Goal: Information Seeking & Learning: Learn about a topic

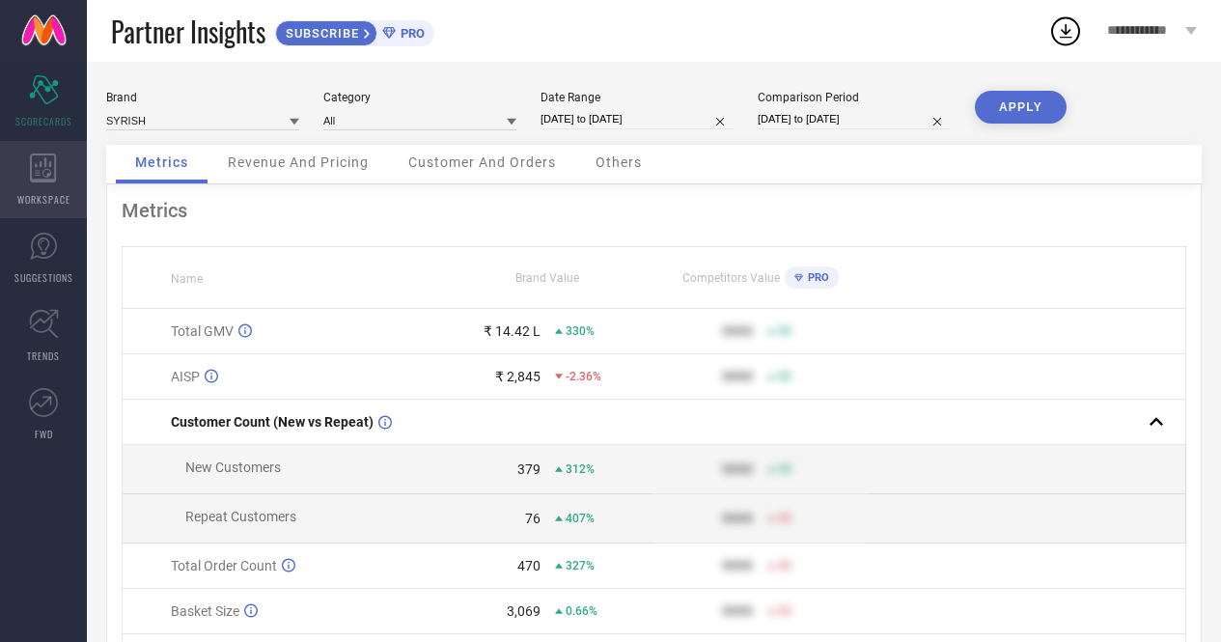
click at [47, 185] on div "WORKSPACE" at bounding box center [43, 179] width 87 height 77
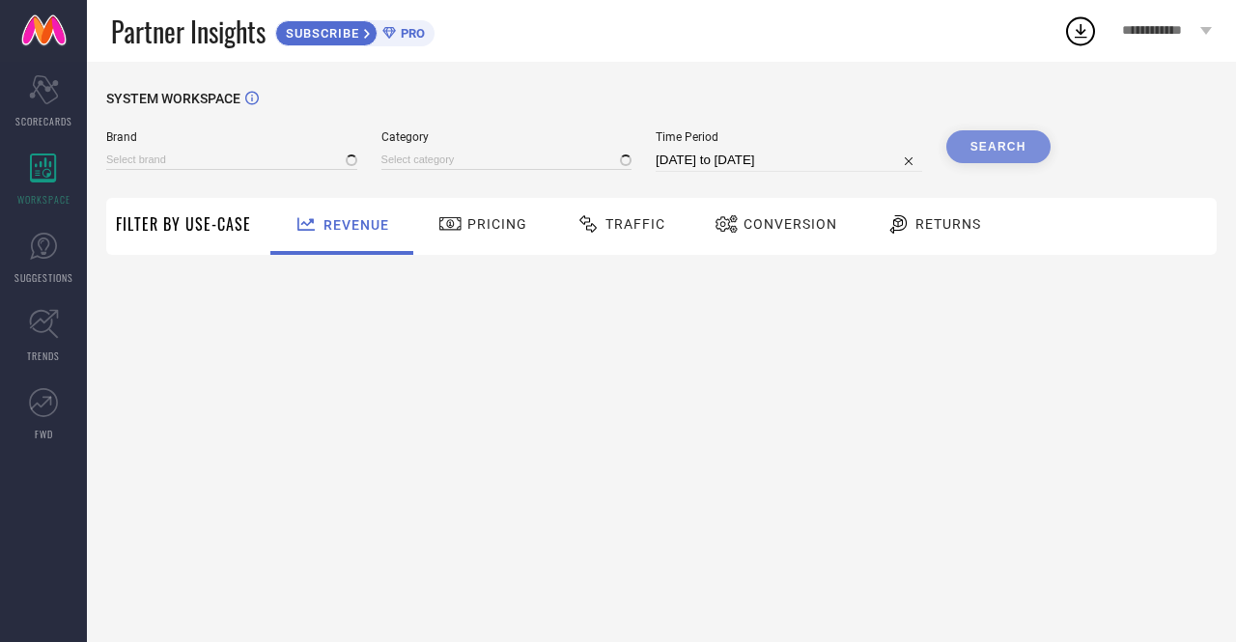
type input "SYRISH"
type input "All"
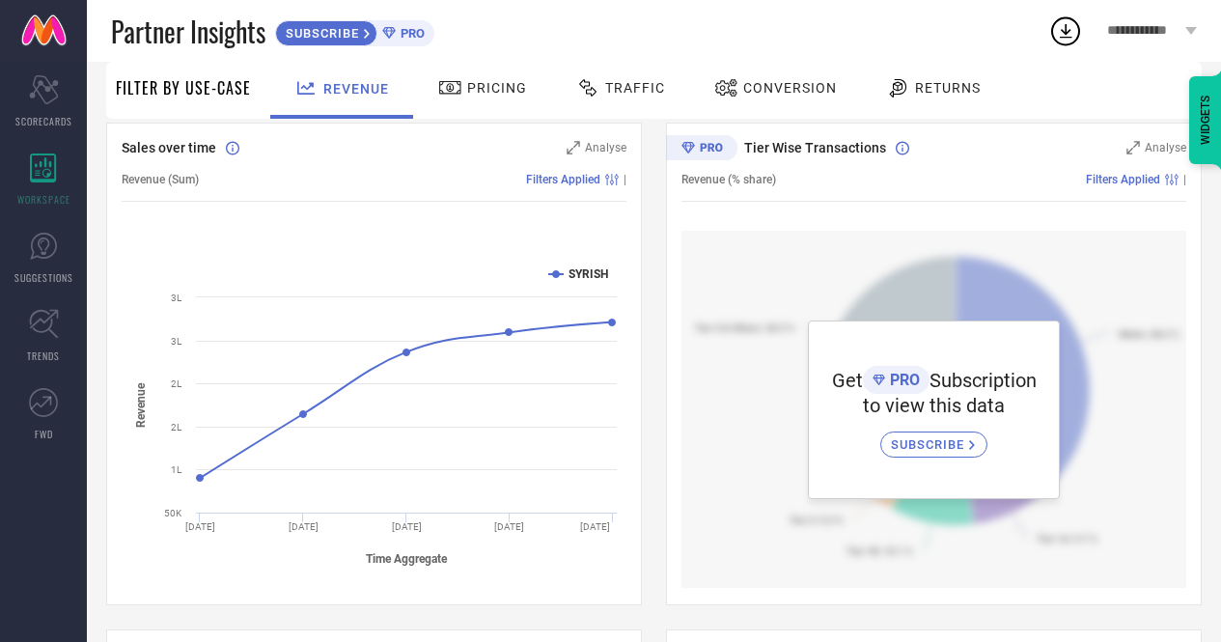
scroll to position [166, 0]
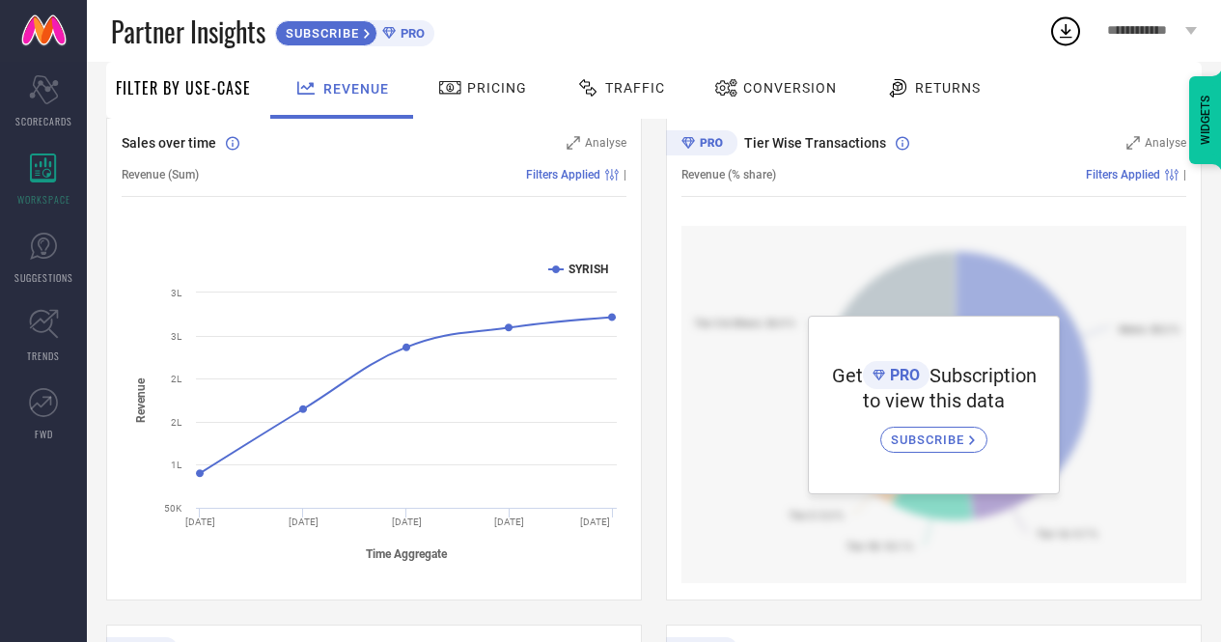
click at [487, 80] on span "Pricing" at bounding box center [497, 87] width 60 height 15
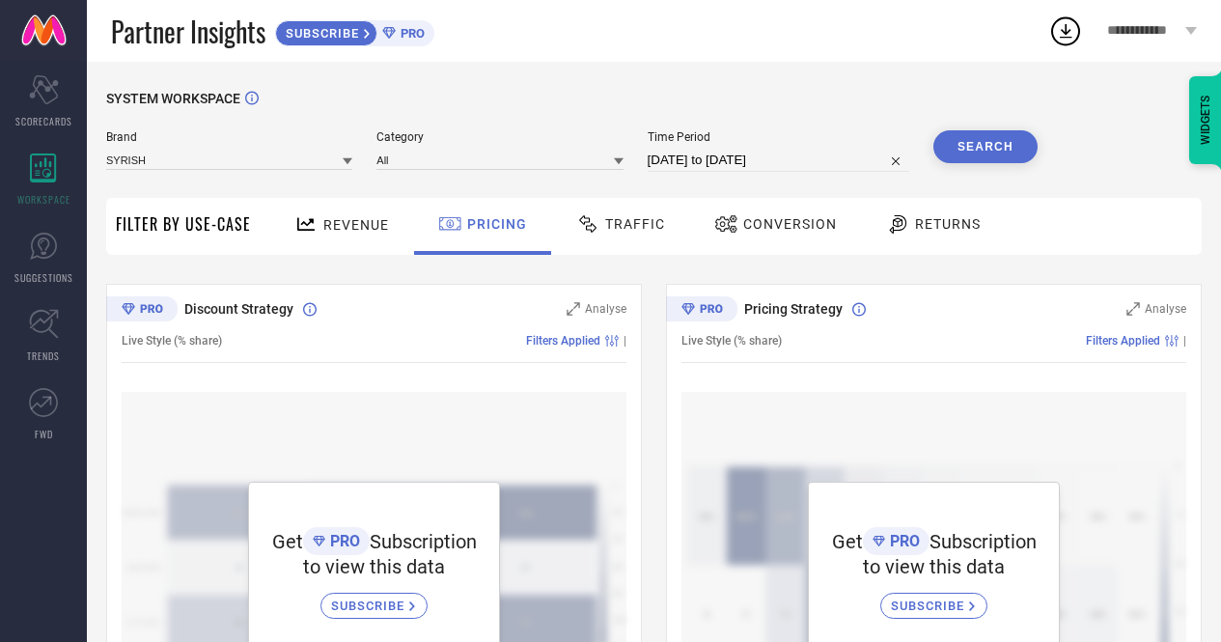
click at [657, 227] on span "Traffic" at bounding box center [635, 223] width 60 height 15
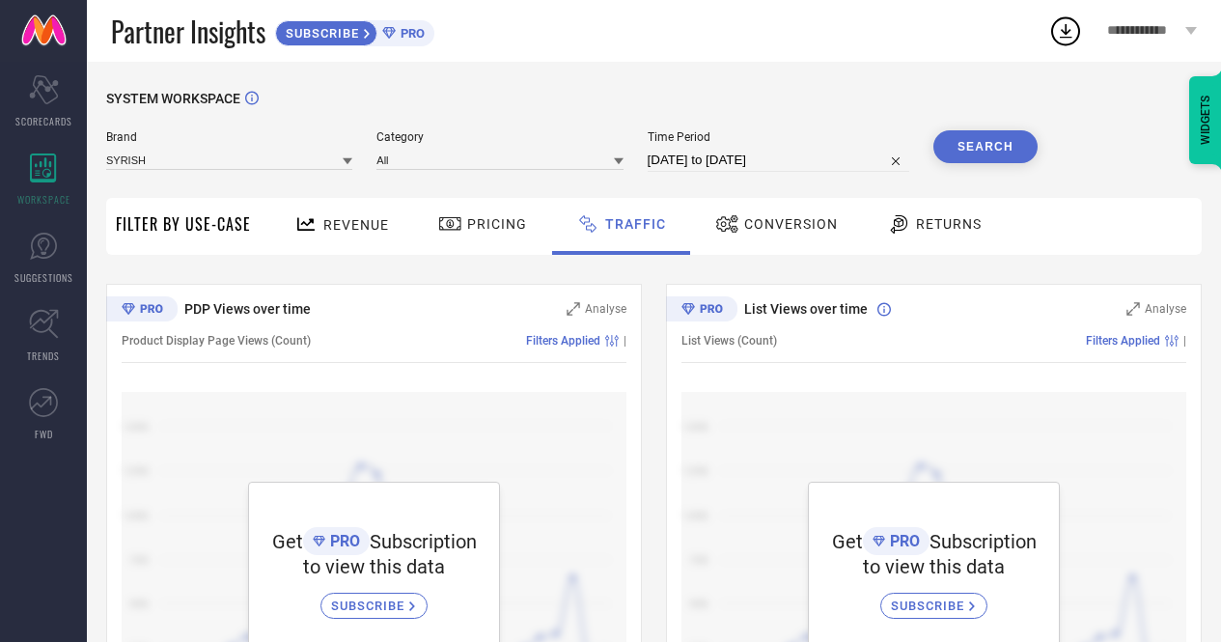
click at [778, 218] on span "Conversion" at bounding box center [791, 223] width 94 height 15
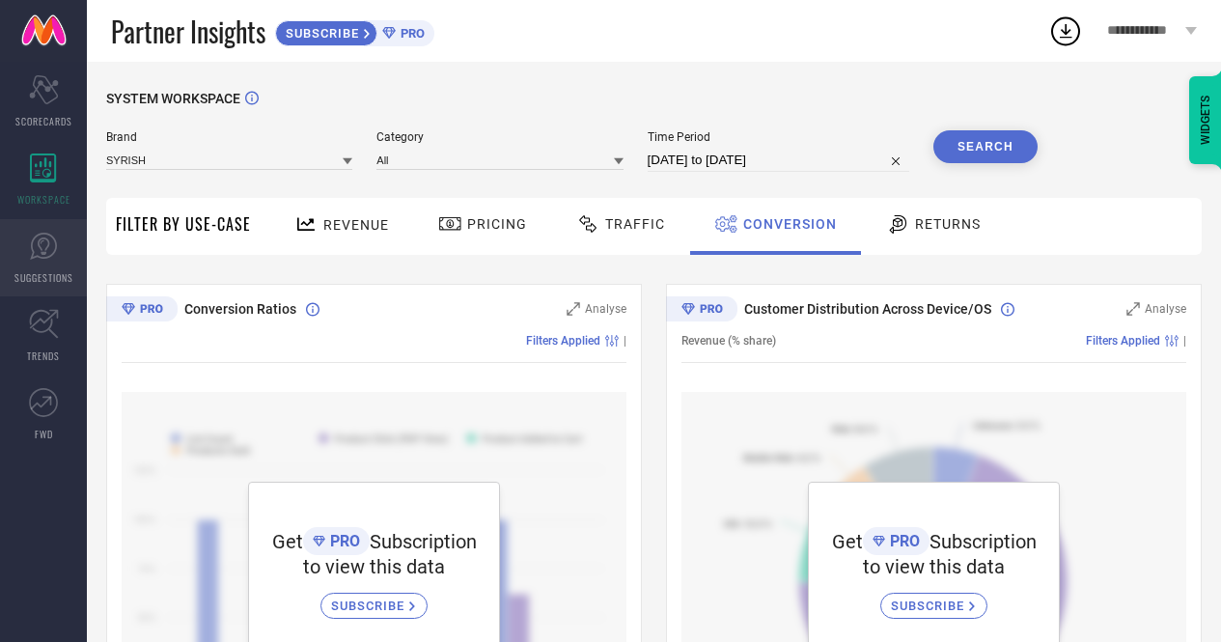
click at [53, 261] on link "SUGGESTIONS" at bounding box center [43, 257] width 87 height 77
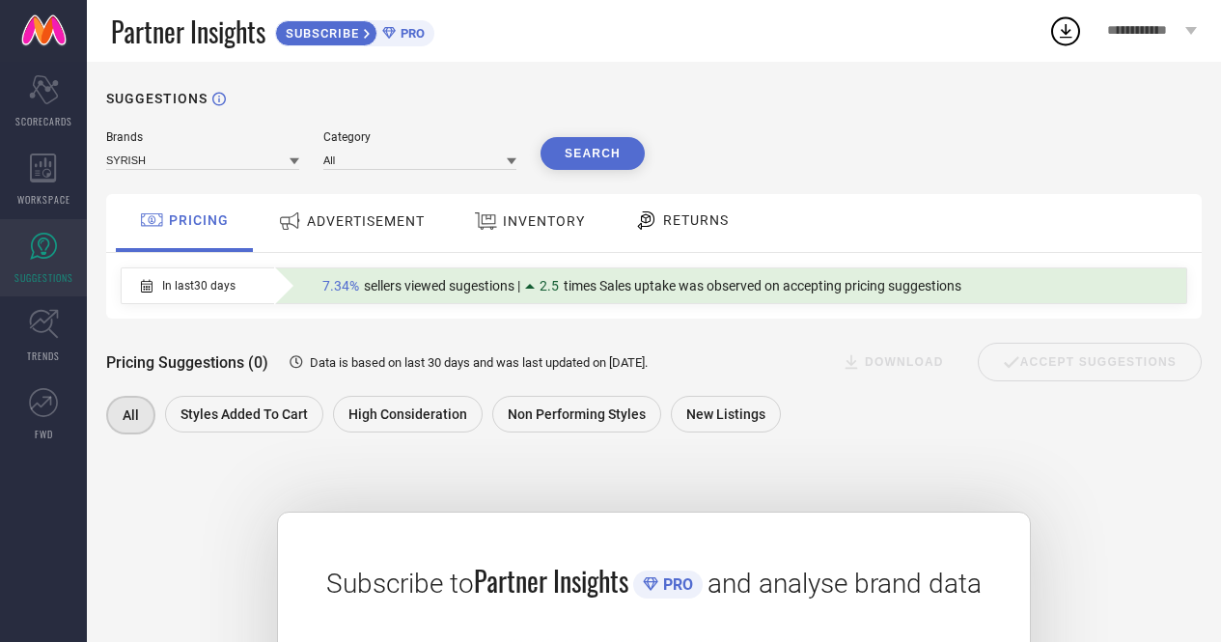
click at [665, 234] on div "RETURNS" at bounding box center [681, 220] width 104 height 33
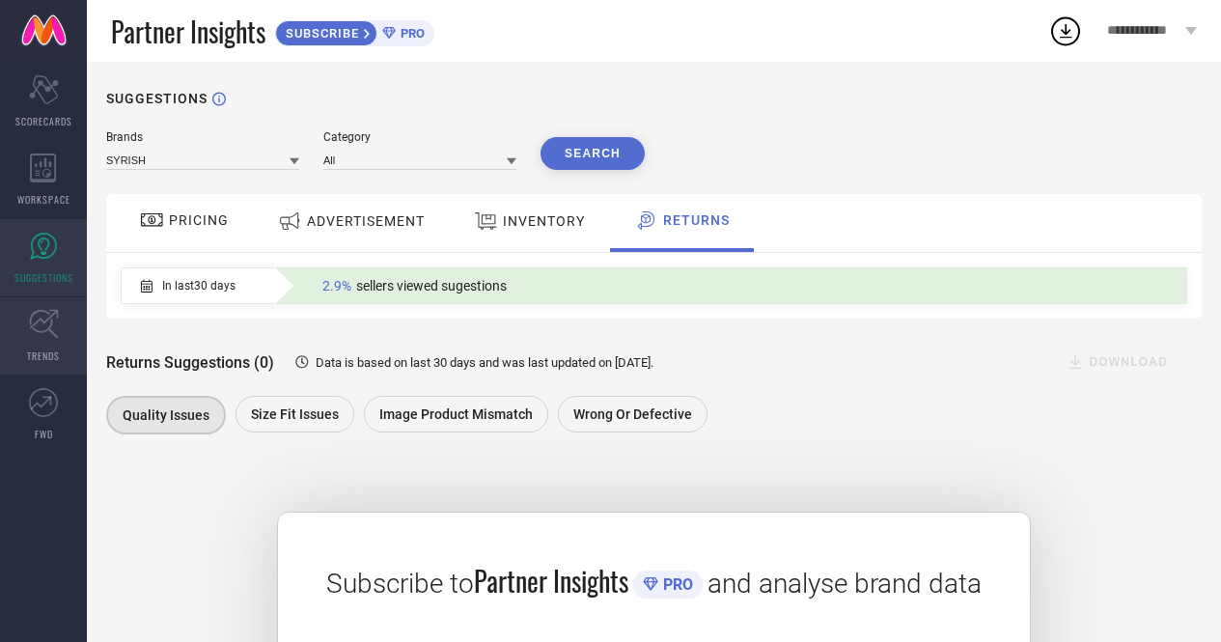
click at [26, 345] on link "TRENDS" at bounding box center [43, 335] width 87 height 77
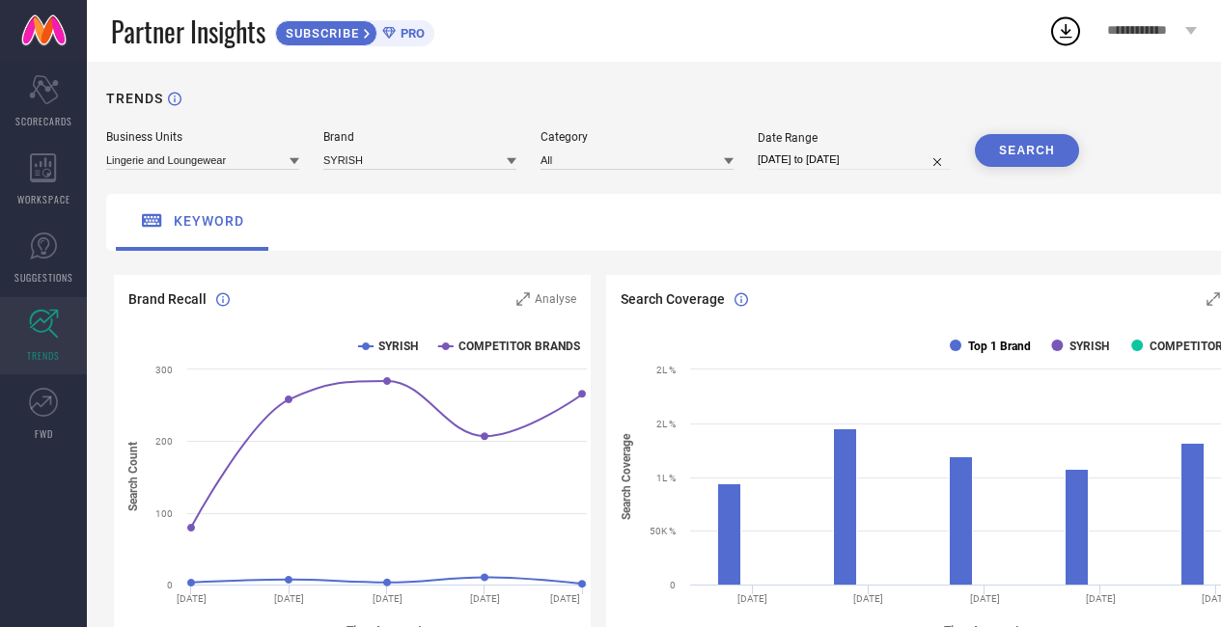
click at [996, 347] on text "Top 1 Brand" at bounding box center [999, 347] width 63 height 14
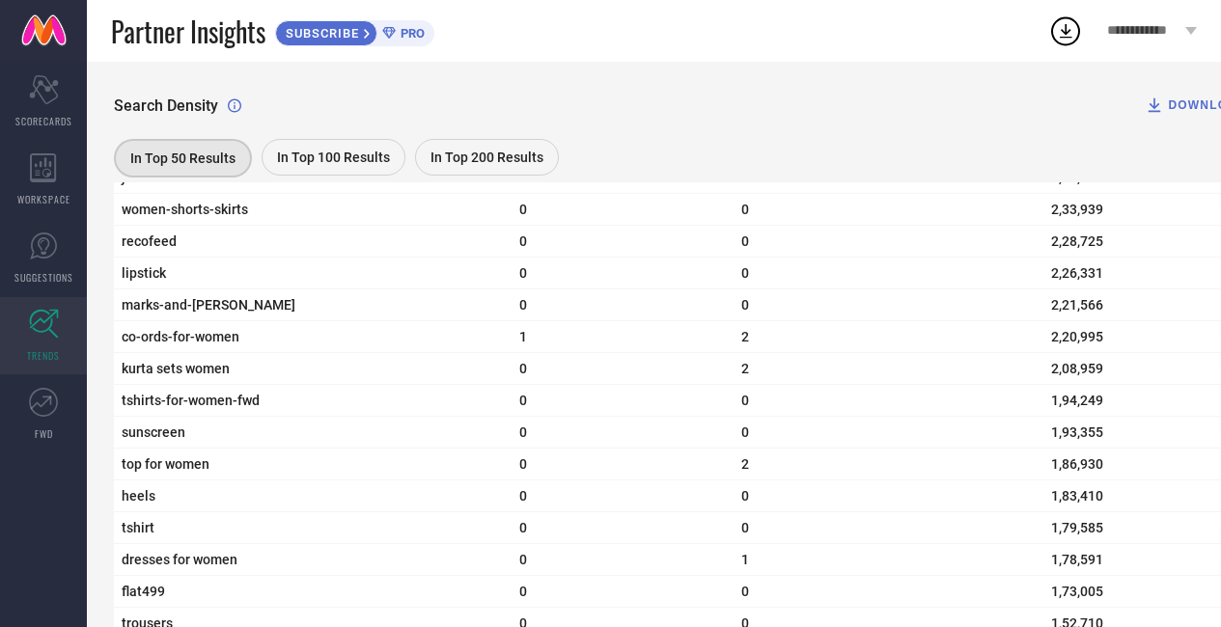
scroll to position [2691, 0]
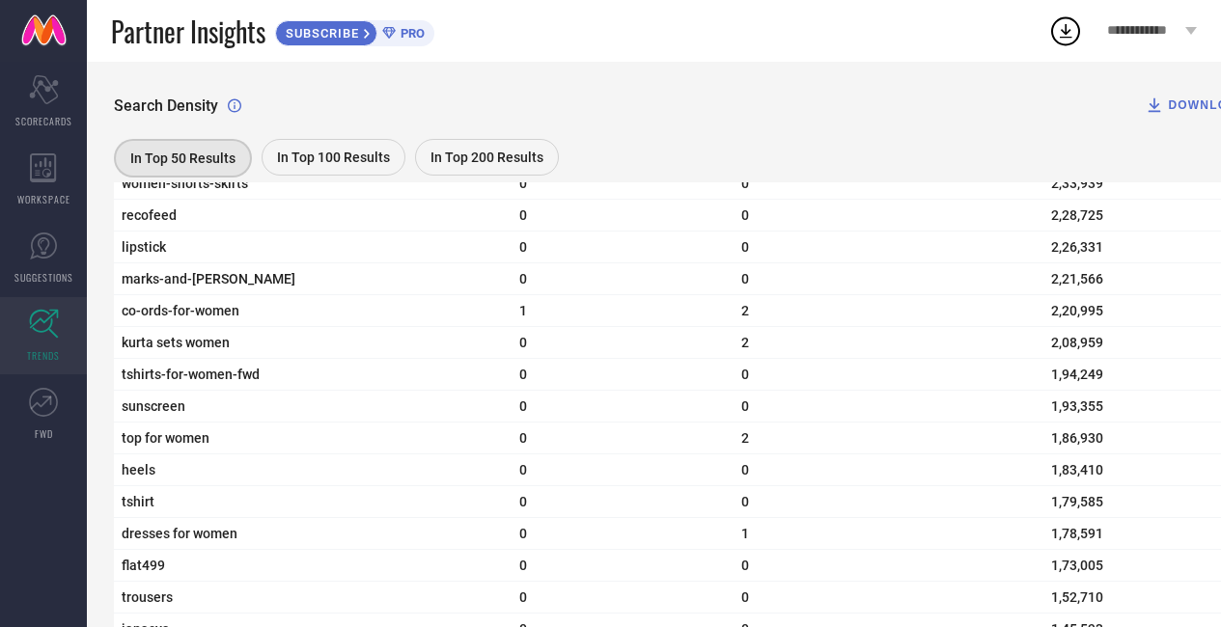
click at [353, 148] on div "In Top 100 Results" at bounding box center [334, 157] width 144 height 37
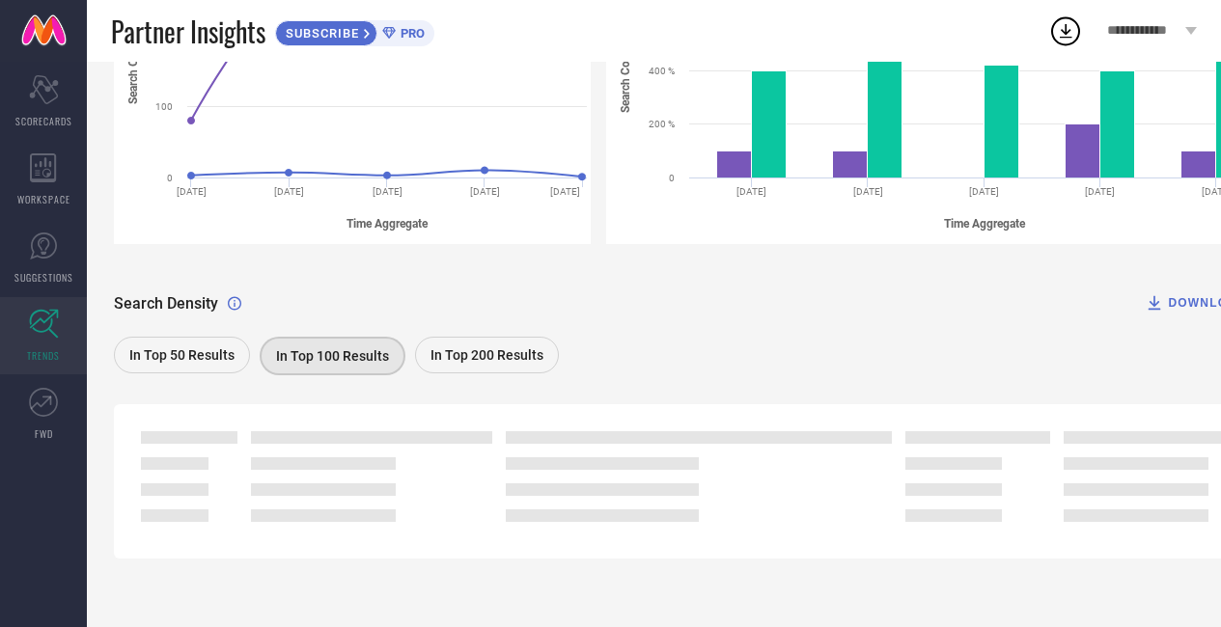
scroll to position [0, 0]
